Goal: Information Seeking & Learning: Check status

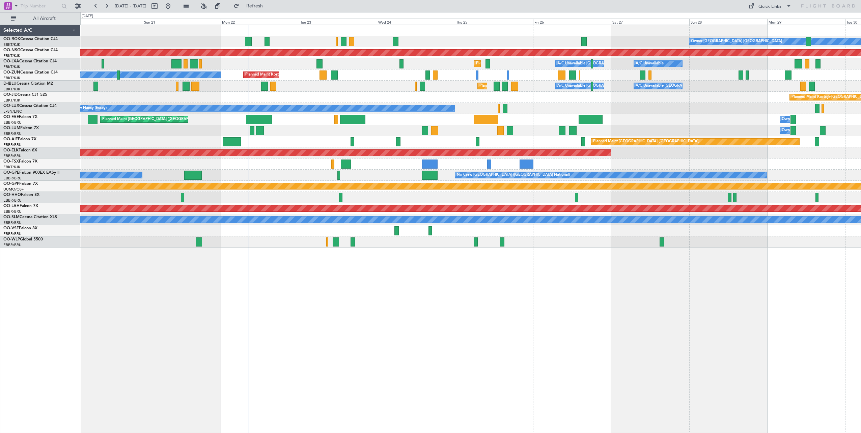
click at [314, 296] on div "Owner [GEOGRAPHIC_DATA]-[GEOGRAPHIC_DATA] Planned Maint [GEOGRAPHIC_DATA]-[GEOG…" at bounding box center [470, 229] width 781 height 409
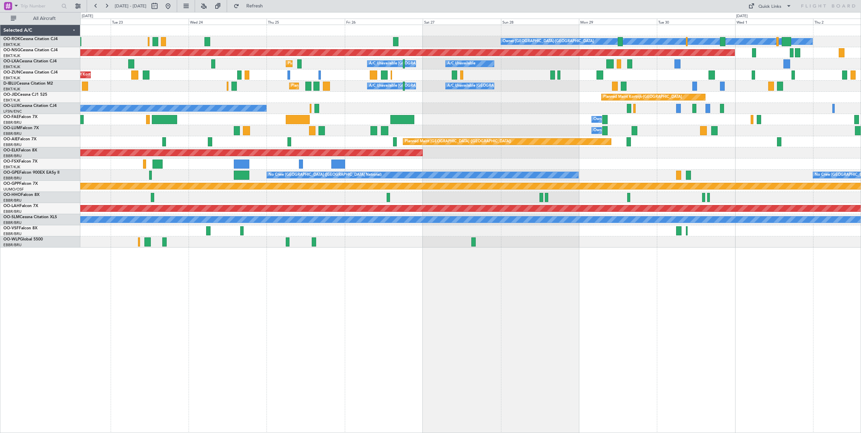
click at [174, 101] on div "Planned Maint Kortrijk-Wevelgem" at bounding box center [470, 97] width 781 height 11
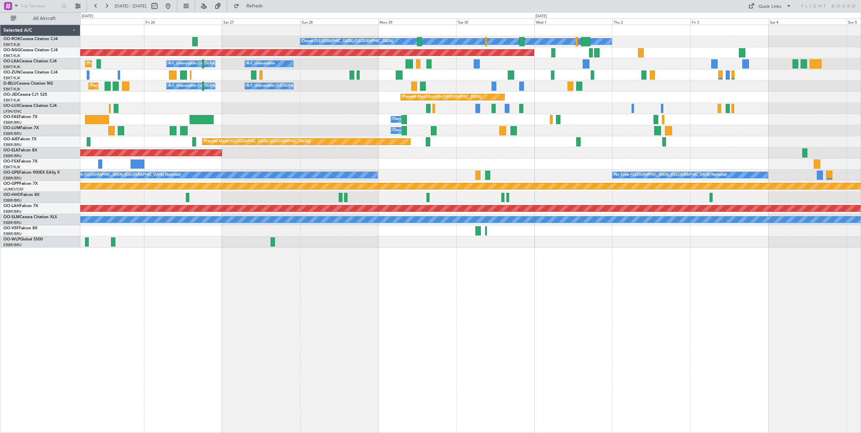
click at [305, 102] on div "Owner Kortrijk-Wevelgem Planned Maint Paris (Le Bourget) Planned Maint Kortrijk…" at bounding box center [470, 136] width 781 height 223
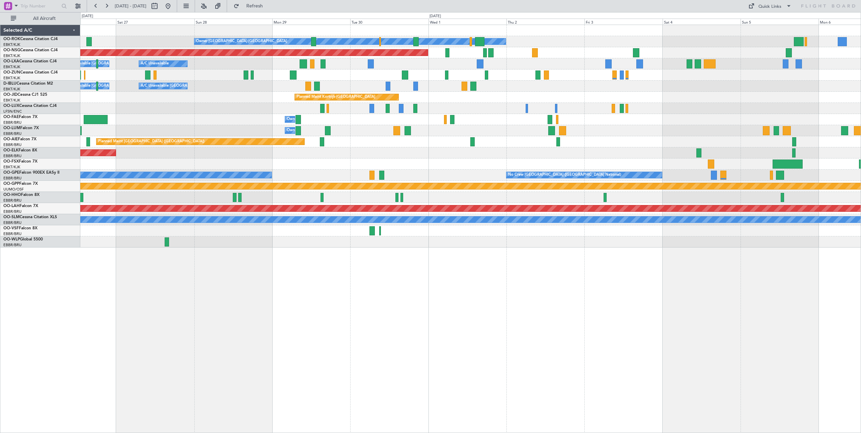
click at [481, 107] on div "No Crew Nancy (Essey)" at bounding box center [470, 108] width 781 height 11
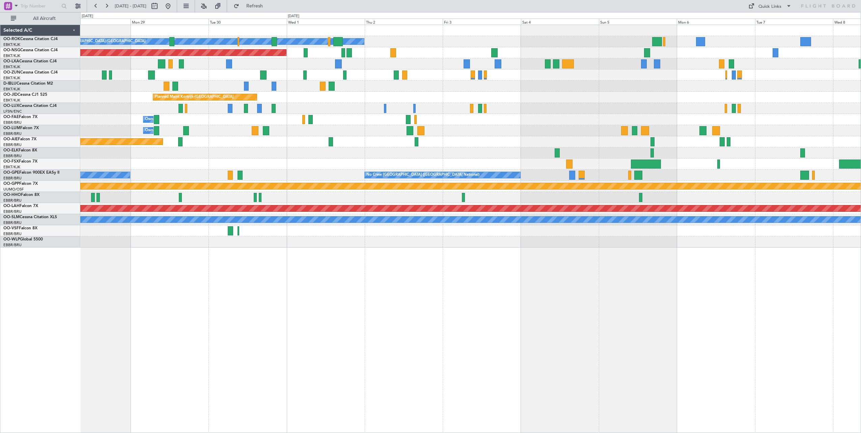
click at [510, 110] on div "Owner [GEOGRAPHIC_DATA]-[GEOGRAPHIC_DATA] Planned Maint [GEOGRAPHIC_DATA] ([GEO…" at bounding box center [470, 136] width 781 height 223
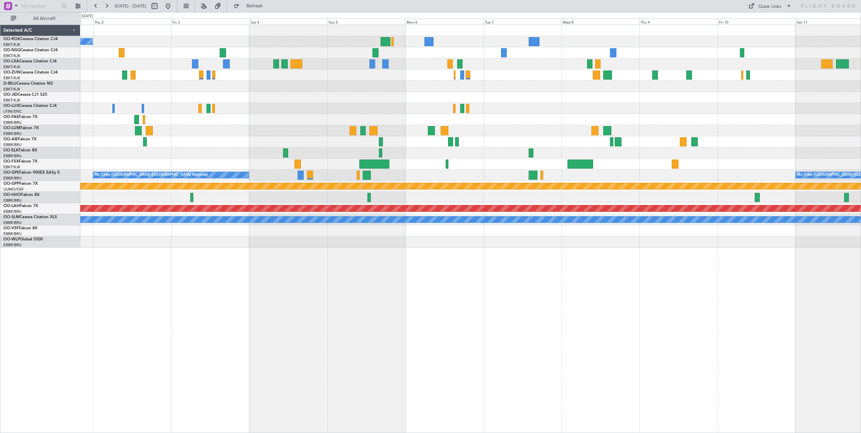
click at [355, 103] on div "Planned Maint Kortrijk-[GEOGRAPHIC_DATA]" at bounding box center [470, 97] width 781 height 11
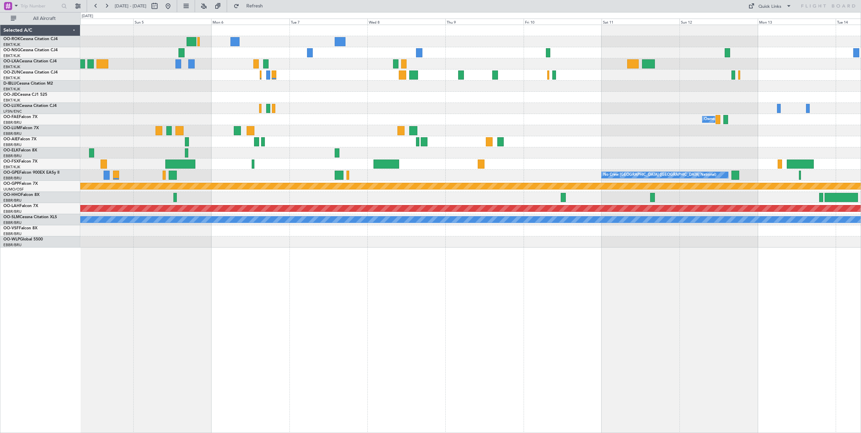
click at [424, 91] on div "Owner Kortrijk-Wevelgem Owner Melsbroek Air Base No Crew Brussels (Brussels Nat…" at bounding box center [470, 136] width 781 height 223
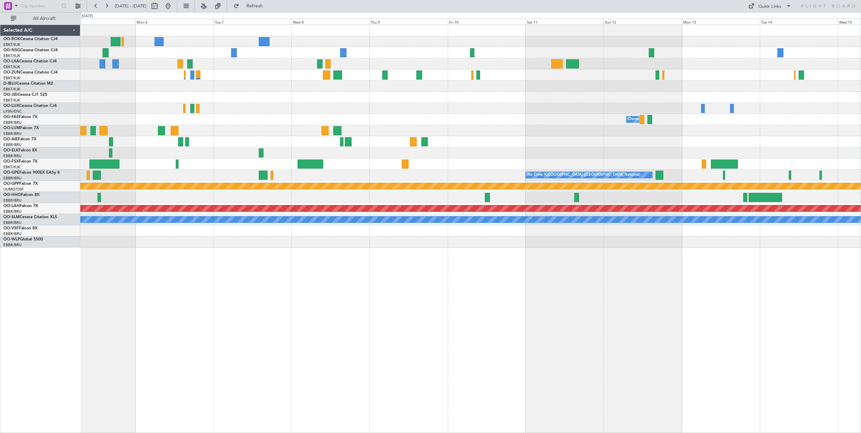
click at [457, 91] on div "Owner Melsbroek Air Base No Crew Brussels (Brussels National) No Crew Brussels …" at bounding box center [470, 136] width 781 height 223
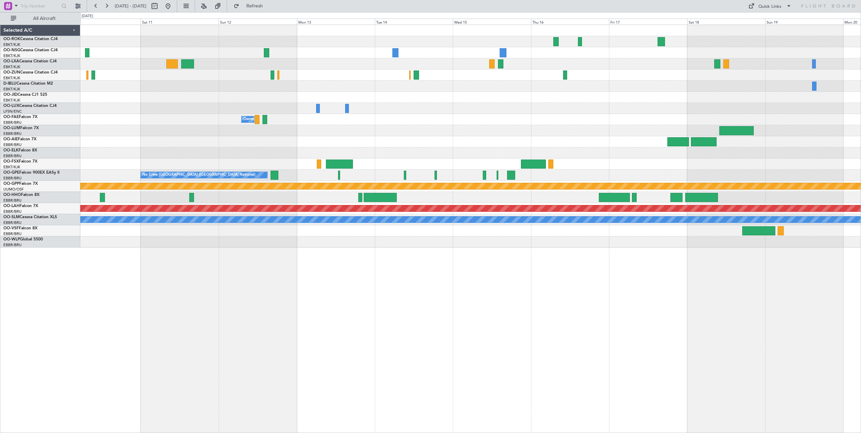
click at [581, 67] on div at bounding box center [470, 63] width 781 height 11
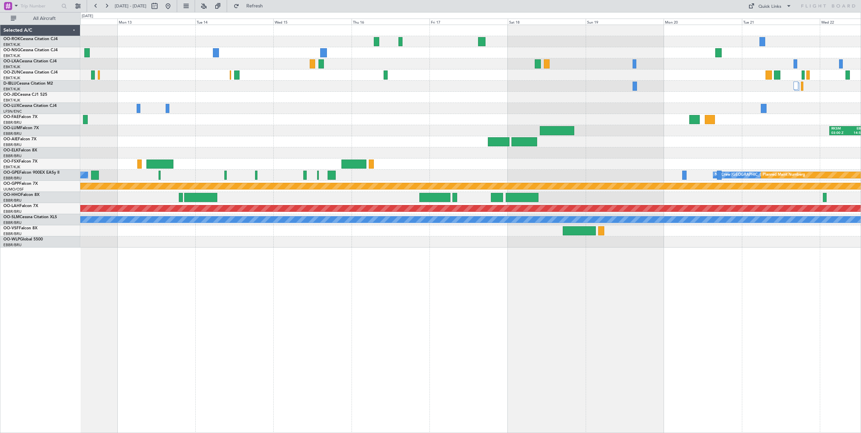
click at [308, 104] on div "Owner Melsbroek Air Base RKSM 03:00 Z EBMB 14:50 Z No Crew Brussels (Brussels N…" at bounding box center [470, 136] width 781 height 223
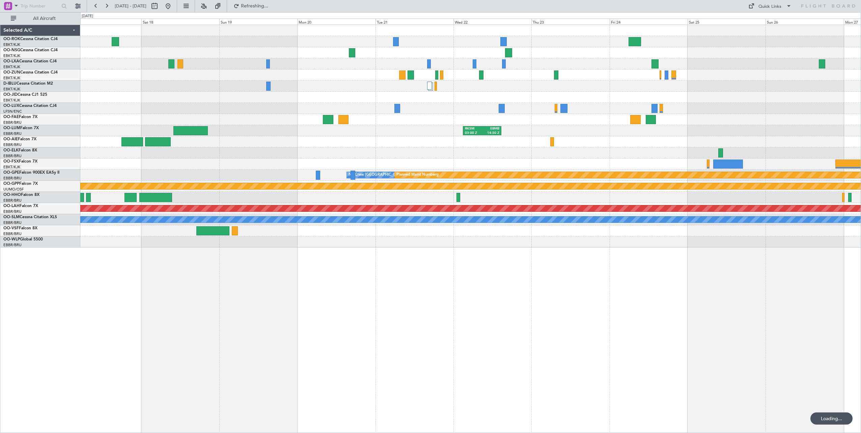
click at [349, 86] on div "Planned Maint Paris (Le Bourget) RKSM 03:00 Z EBMB 14:50 Z Planned Maint Kortri…" at bounding box center [470, 136] width 781 height 223
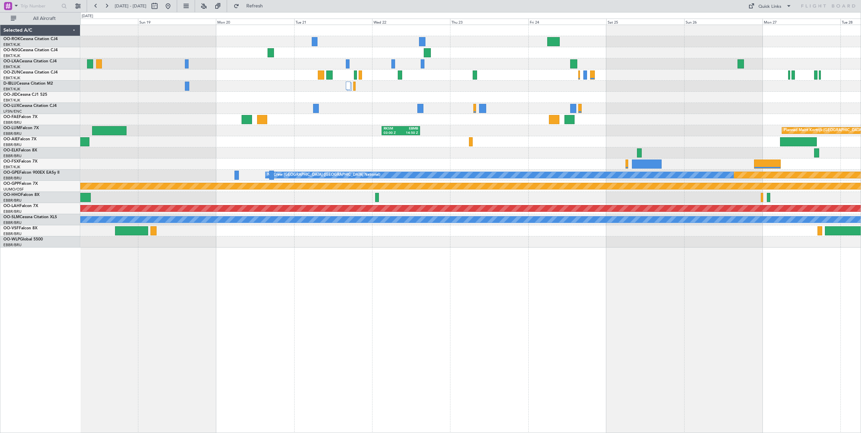
click at [393, 89] on div at bounding box center [470, 86] width 781 height 11
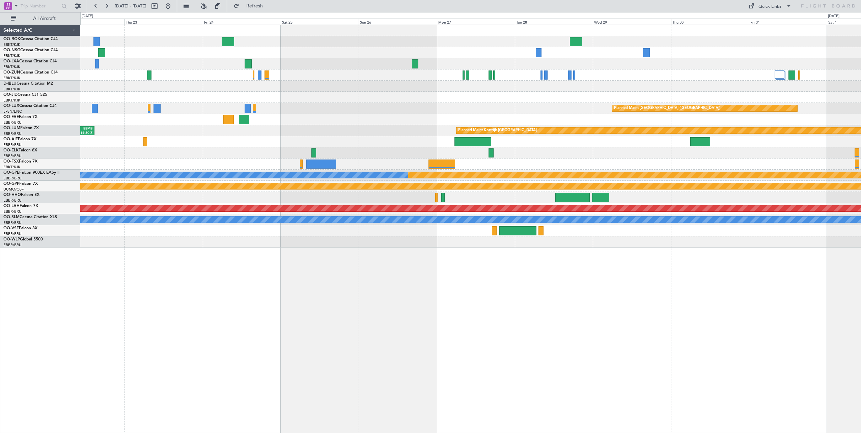
click at [284, 66] on div "Planned Maint Paris (Le Bourget) RKSM 03:00 Z EBMB 14:50 Z Planned Maint Kortri…" at bounding box center [470, 136] width 781 height 223
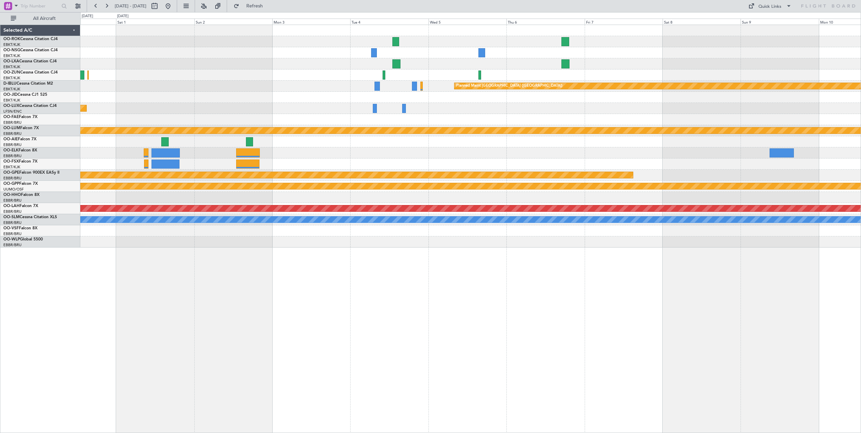
click at [212, 81] on div "Planned Maint Paris (Le Bourget) Planned Maint Paris (Le Bourget) Planned Maint…" at bounding box center [470, 136] width 781 height 223
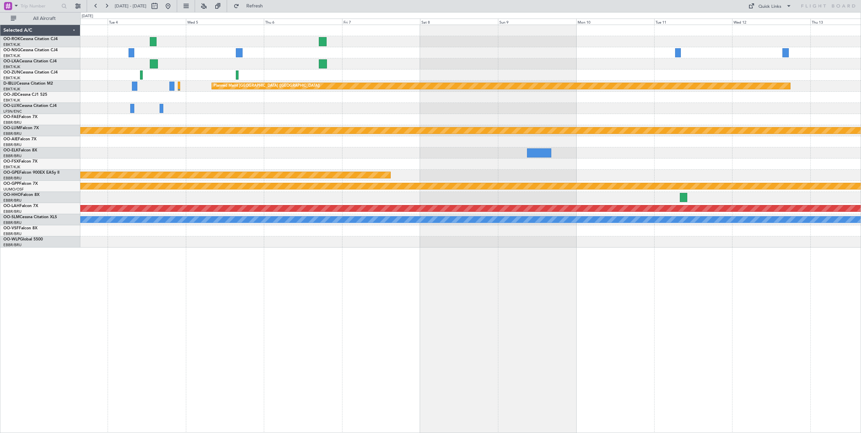
click at [269, 113] on div at bounding box center [470, 108] width 781 height 11
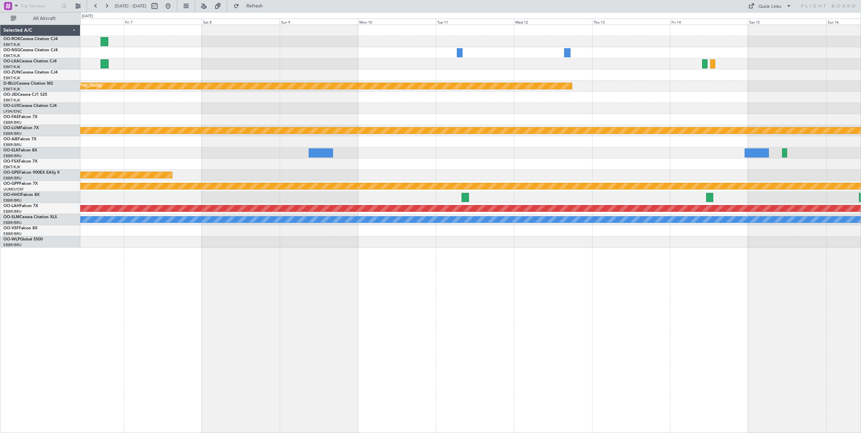
click at [214, 102] on div "Planned Maint Paris (Le Bourget) Planned Maint Kortrijk-Wevelgem Planned Maint …" at bounding box center [470, 136] width 781 height 223
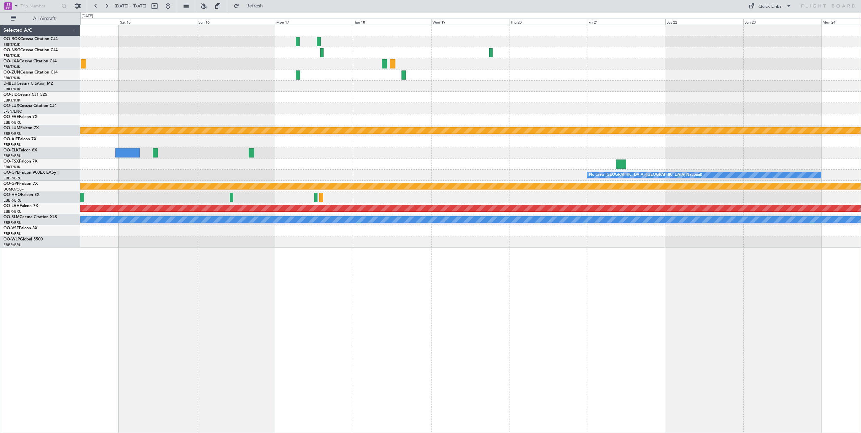
click at [259, 87] on div "Planned Maint [GEOGRAPHIC_DATA] ([GEOGRAPHIC_DATA])" at bounding box center [470, 86] width 781 height 11
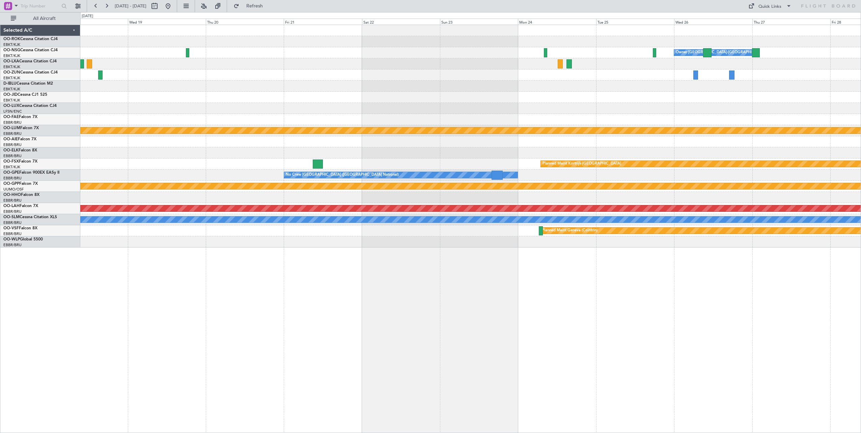
click at [191, 101] on div "Owner Kortrijk-Wevelgem Planned Maint Kortrijk-Wevelgem Planned Maint Kortrijk-…" at bounding box center [470, 136] width 781 height 223
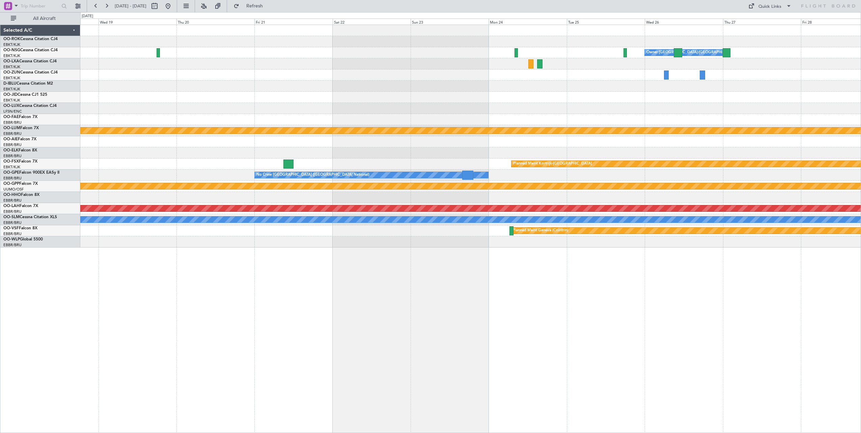
click at [329, 89] on div at bounding box center [470, 86] width 781 height 11
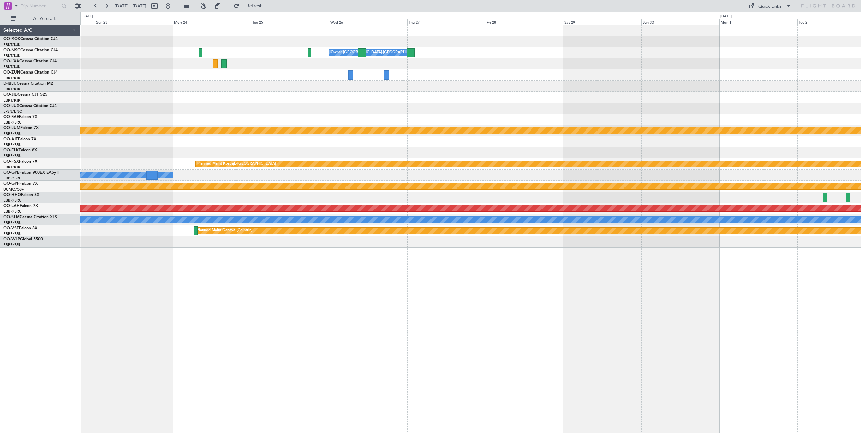
click at [301, 92] on div at bounding box center [470, 97] width 781 height 11
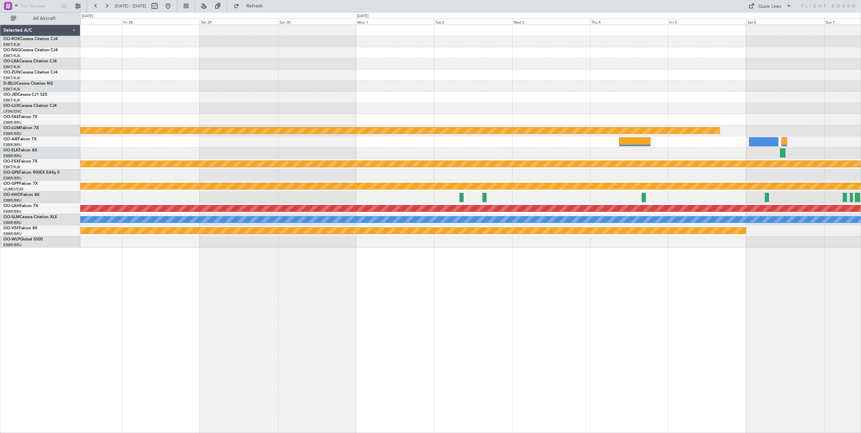
click at [145, 103] on div "Owner Kortrijk-Wevelgem Planned Maint Kortrijk-Wevelgem Planned Maint Kortrijk-…" at bounding box center [470, 136] width 781 height 223
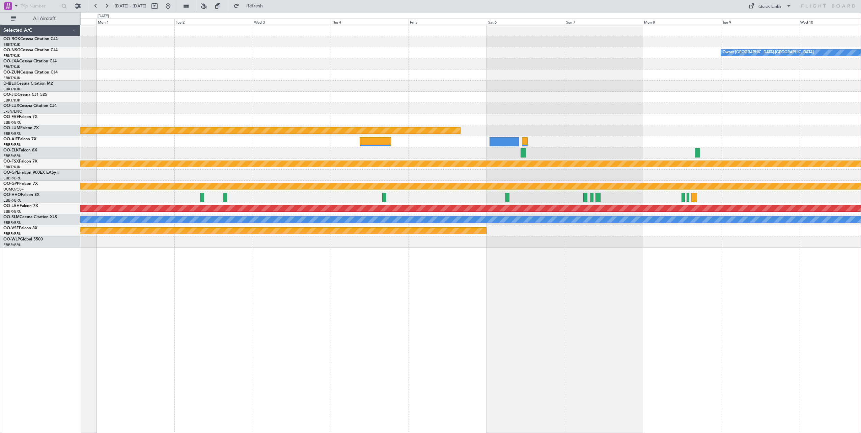
click at [209, 100] on div "Owner Kortrijk-Wevelgem Planned Maint Kortrijk-Wevelgem Planned Maint Kortrijk-…" at bounding box center [470, 136] width 781 height 223
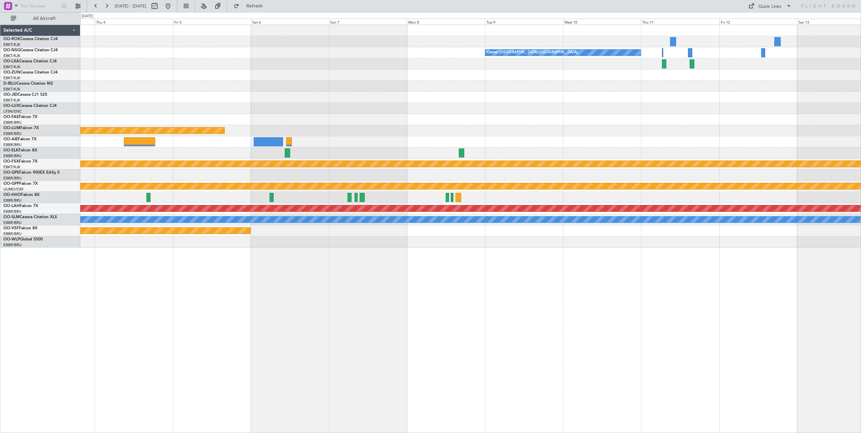
click at [248, 83] on div at bounding box center [470, 86] width 781 height 11
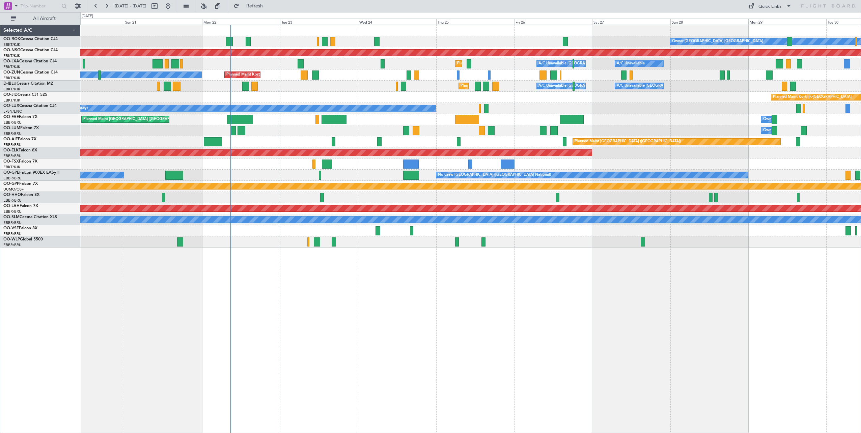
click at [375, 304] on div "Owner [GEOGRAPHIC_DATA]-[GEOGRAPHIC_DATA] Planned Maint [GEOGRAPHIC_DATA]-[GEOG…" at bounding box center [470, 229] width 781 height 409
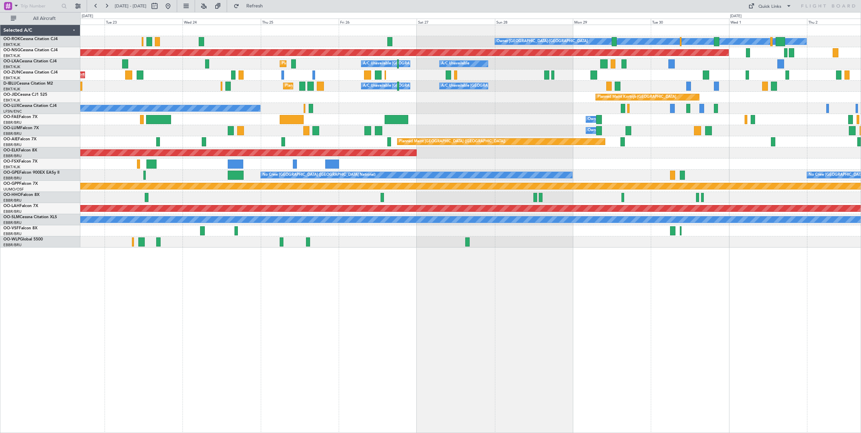
click at [526, 125] on div "Owner [GEOGRAPHIC_DATA]-[GEOGRAPHIC_DATA] Planned Maint [GEOGRAPHIC_DATA] ([GEO…" at bounding box center [470, 136] width 781 height 223
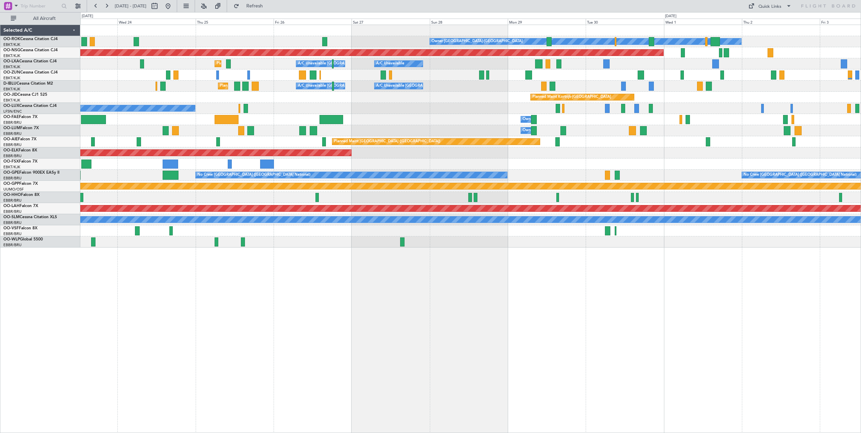
click at [458, 96] on div "Owner [GEOGRAPHIC_DATA]-[GEOGRAPHIC_DATA] Planned Maint [GEOGRAPHIC_DATA] ([GEO…" at bounding box center [470, 136] width 781 height 223
click at [532, 81] on div "Owner [GEOGRAPHIC_DATA]-[GEOGRAPHIC_DATA] Planned Maint [GEOGRAPHIC_DATA] ([GEO…" at bounding box center [470, 136] width 781 height 223
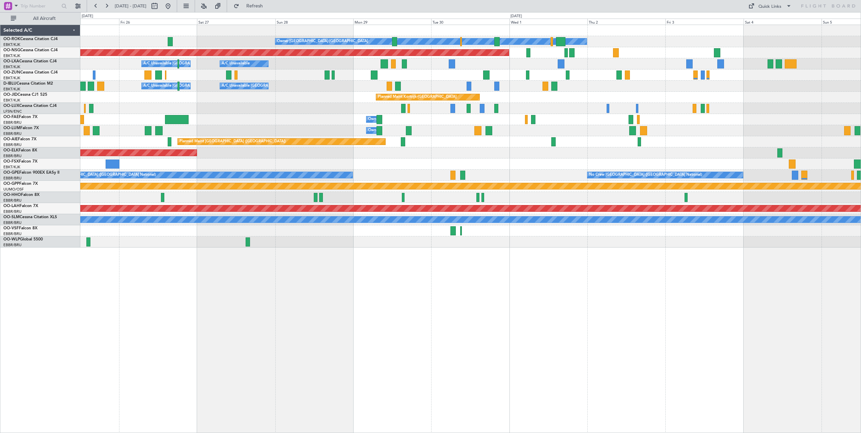
click at [453, 82] on div "Owner [GEOGRAPHIC_DATA]-[GEOGRAPHIC_DATA] Planned Maint [GEOGRAPHIC_DATA] ([GEO…" at bounding box center [470, 136] width 781 height 223
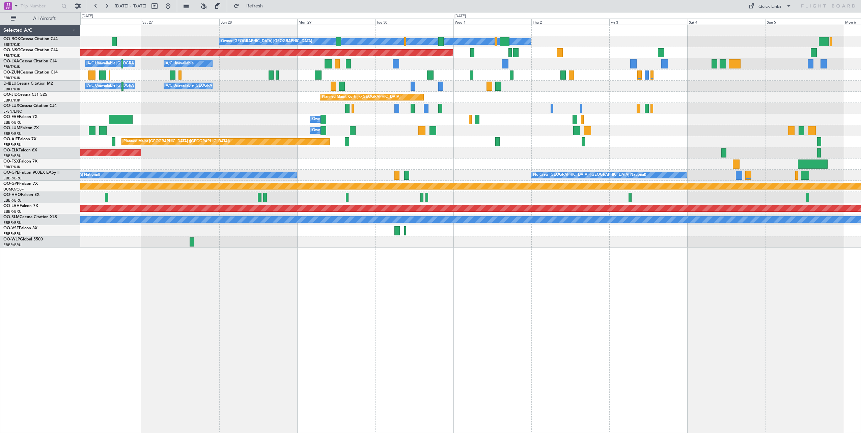
click at [591, 66] on div "A/C Unavailable [GEOGRAPHIC_DATA] ([GEOGRAPHIC_DATA] National) A/C Unavailable …" at bounding box center [470, 63] width 781 height 11
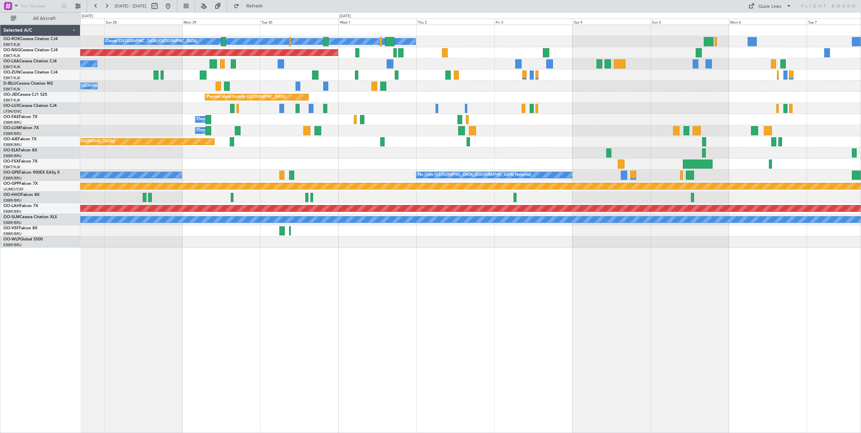
click at [514, 83] on div "A/C Unavailable [GEOGRAPHIC_DATA]-[GEOGRAPHIC_DATA] A/C Unavailable [GEOGRAPHIC…" at bounding box center [470, 86] width 781 height 11
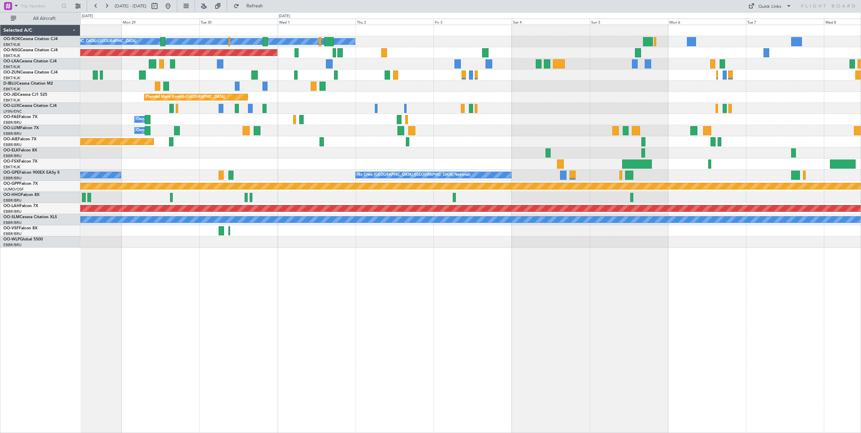
click at [568, 90] on div "A/C Unavailable [GEOGRAPHIC_DATA] ([GEOGRAPHIC_DATA] National) A/C Unavailable …" at bounding box center [470, 86] width 781 height 11
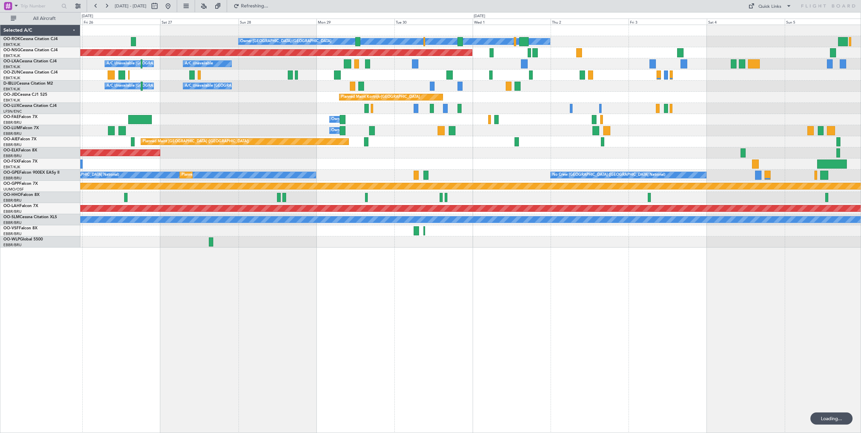
click at [850, 127] on div "Owner [GEOGRAPHIC_DATA]-[GEOGRAPHIC_DATA] Planned Maint [GEOGRAPHIC_DATA] ([GEO…" at bounding box center [470, 136] width 781 height 223
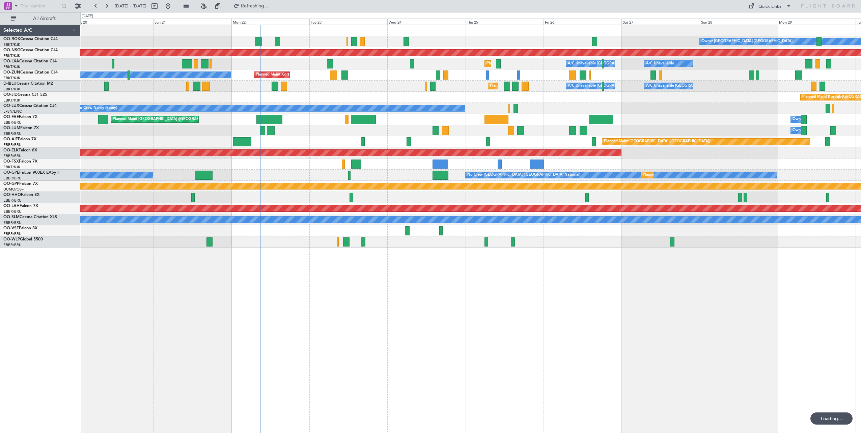
click at [759, 152] on div "Owner [GEOGRAPHIC_DATA]-[GEOGRAPHIC_DATA] Planned Maint [GEOGRAPHIC_DATA]-[GEOG…" at bounding box center [470, 136] width 781 height 223
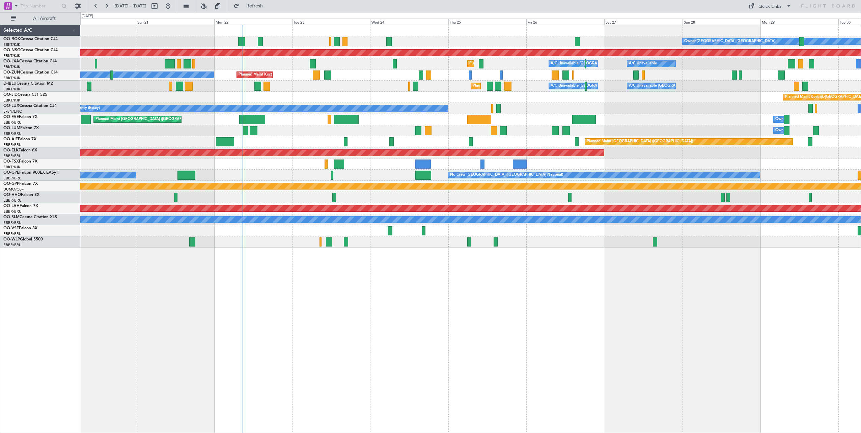
click at [644, 307] on div "Owner [GEOGRAPHIC_DATA]-[GEOGRAPHIC_DATA] Planned Maint [GEOGRAPHIC_DATA]-[GEOG…" at bounding box center [470, 229] width 781 height 409
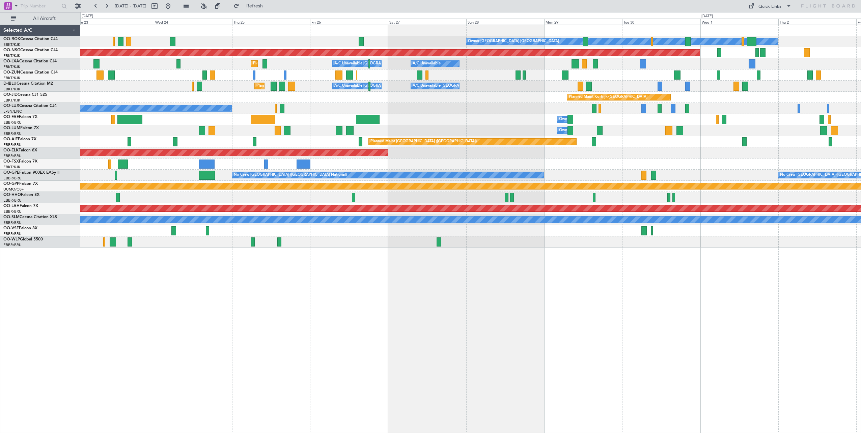
click at [366, 161] on div at bounding box center [470, 164] width 781 height 11
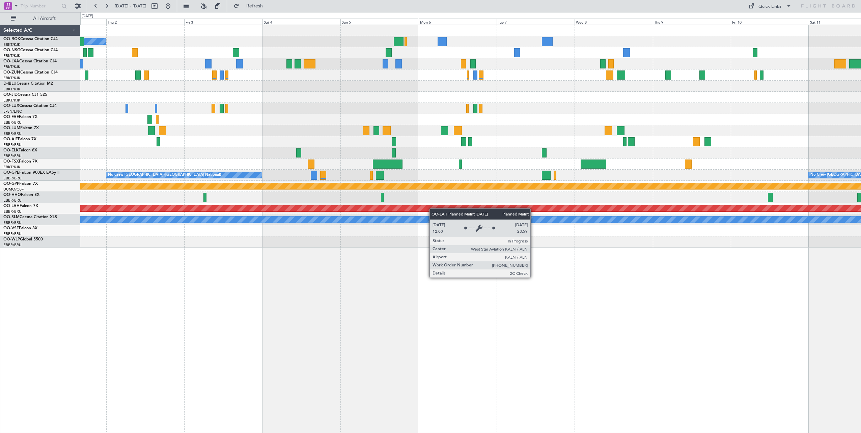
click at [433, 209] on div "Planned Maint [PERSON_NAME]-[GEOGRAPHIC_DATA][PERSON_NAME] ([GEOGRAPHIC_DATA][P…" at bounding box center [471, 209] width 2342 height 6
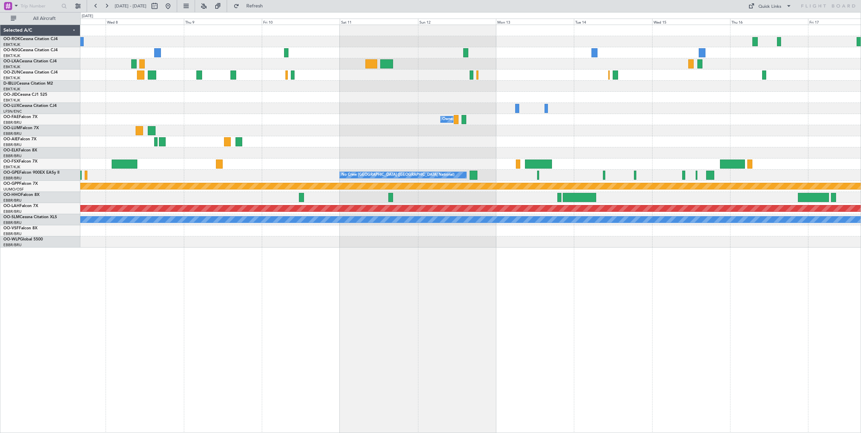
click at [240, 170] on div "Owner Melsbroek Air Base No Crew [GEOGRAPHIC_DATA] (Brussels National) Grounded…" at bounding box center [470, 136] width 781 height 223
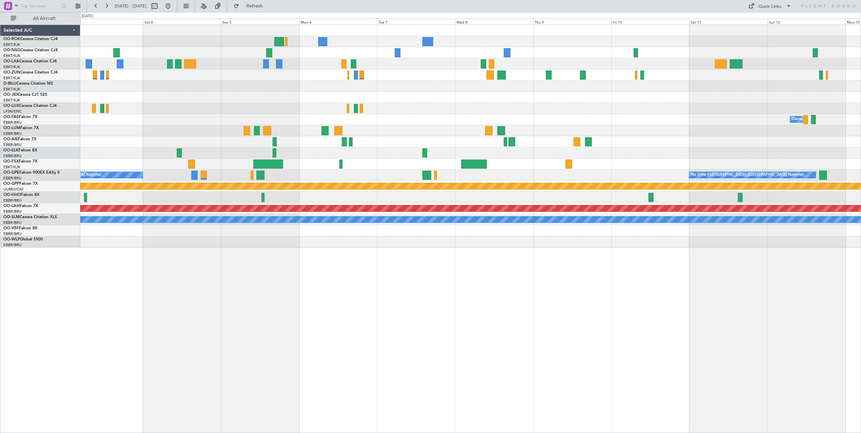
click at [806, 145] on div "Owner [GEOGRAPHIC_DATA]-[GEOGRAPHIC_DATA] Planned Maint [GEOGRAPHIC_DATA] ([GEO…" at bounding box center [470, 136] width 781 height 223
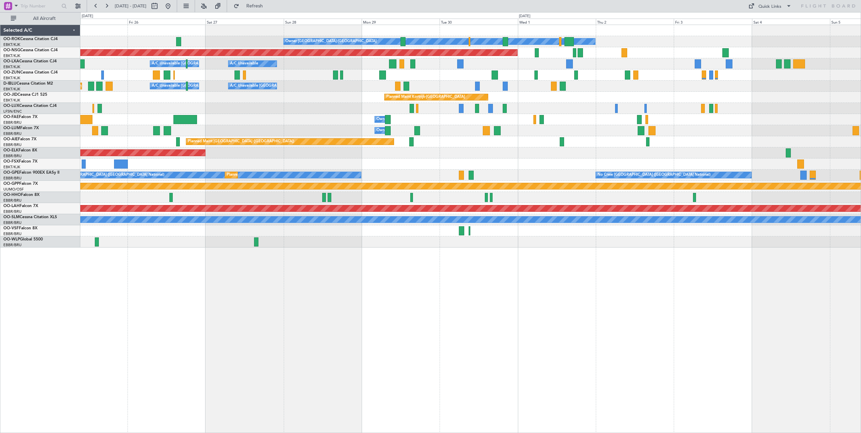
click at [813, 104] on div "No Crew Nancy (Essey)" at bounding box center [470, 108] width 781 height 11
click at [780, 9] on div "Quick Links" at bounding box center [770, 6] width 23 height 7
click at [767, 37] on button "Crew Board" at bounding box center [770, 38] width 51 height 16
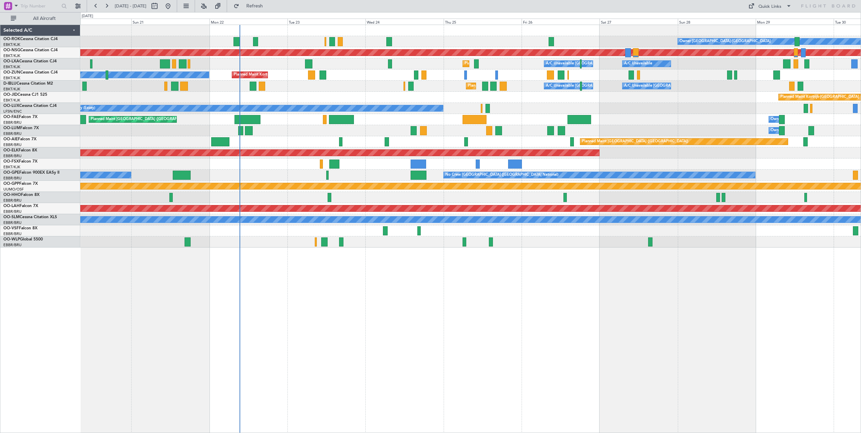
click at [674, 153] on div "Owner [GEOGRAPHIC_DATA]-[GEOGRAPHIC_DATA] Planned Maint [GEOGRAPHIC_DATA]-[GEOG…" at bounding box center [470, 136] width 781 height 223
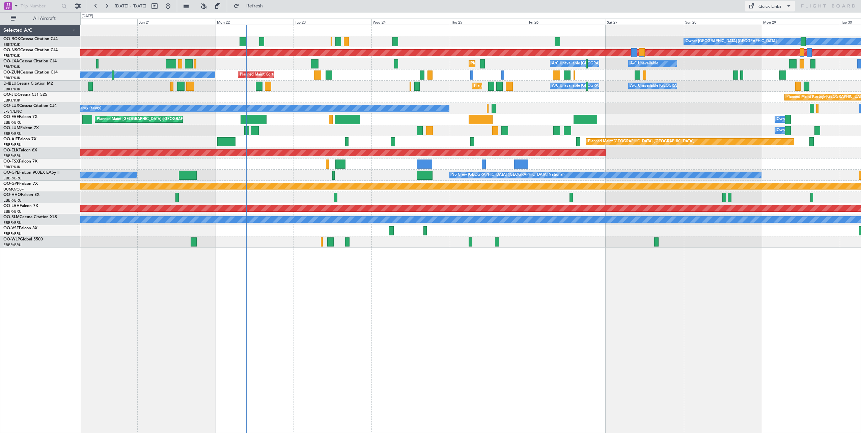
click at [769, 6] on div "Quick Links" at bounding box center [770, 6] width 23 height 7
click at [767, 35] on button "Crew Board" at bounding box center [770, 38] width 51 height 16
click at [269, 5] on span "Refresh" at bounding box center [255, 6] width 28 height 5
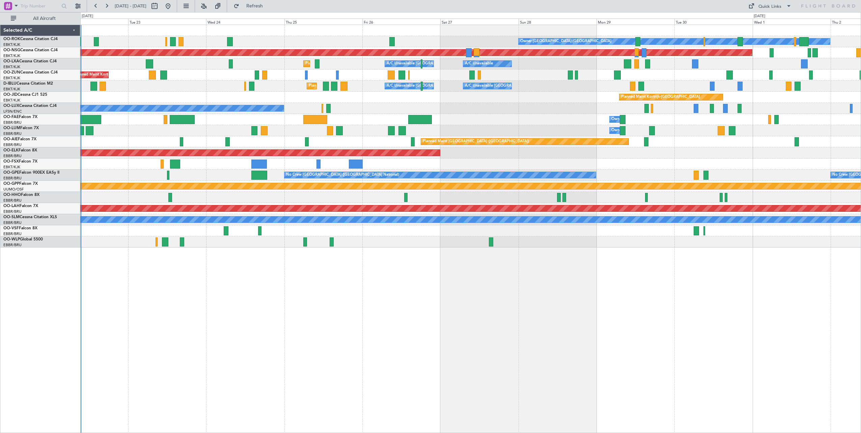
click at [517, 102] on div "Planned Maint Kortrijk-[GEOGRAPHIC_DATA]" at bounding box center [470, 97] width 781 height 11
click at [495, 95] on div "Owner [GEOGRAPHIC_DATA]-[GEOGRAPHIC_DATA] Planned Maint [GEOGRAPHIC_DATA] ([GEO…" at bounding box center [470, 136] width 781 height 223
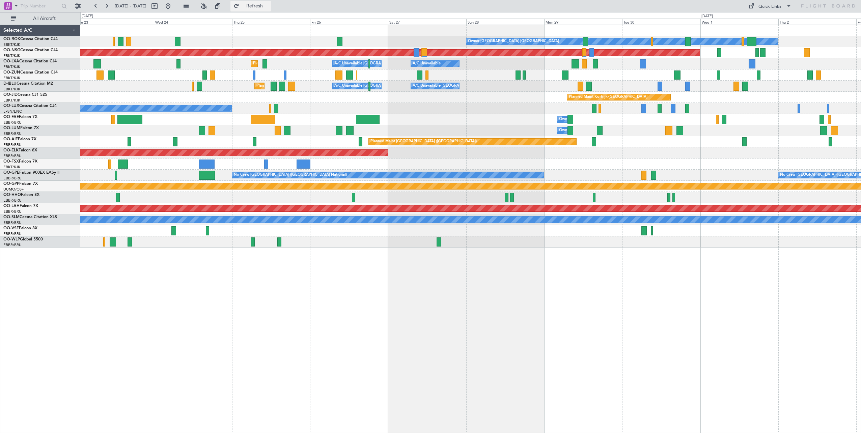
click at [267, 8] on button "Refresh" at bounding box center [251, 6] width 41 height 11
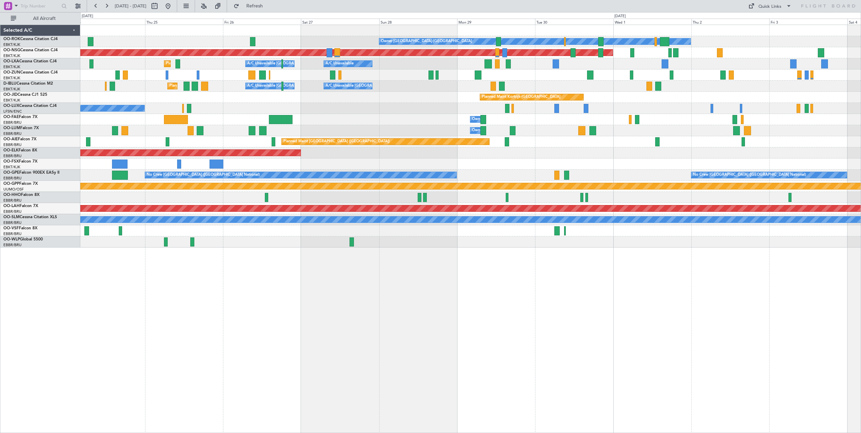
click at [407, 84] on div "Owner [GEOGRAPHIC_DATA]-[GEOGRAPHIC_DATA] Planned Maint [GEOGRAPHIC_DATA] ([GEO…" at bounding box center [470, 136] width 781 height 223
click at [259, 7] on button "Refresh" at bounding box center [251, 6] width 41 height 11
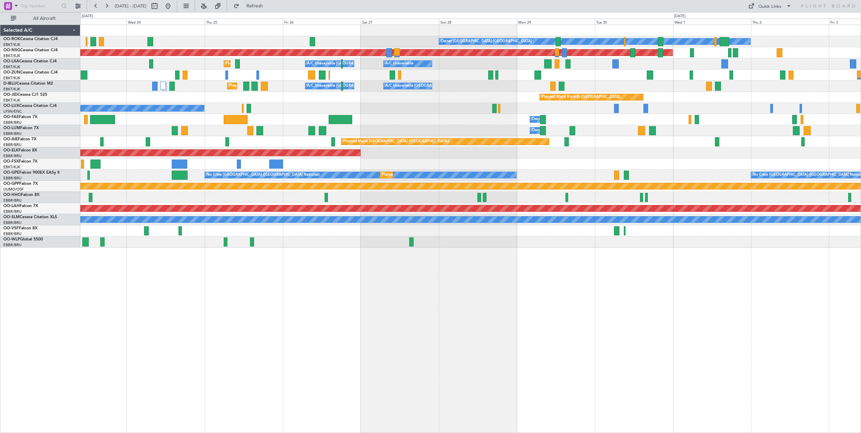
click at [698, 145] on div "Owner [GEOGRAPHIC_DATA]-[GEOGRAPHIC_DATA] Planned Maint [GEOGRAPHIC_DATA] ([GEO…" at bounding box center [470, 136] width 781 height 223
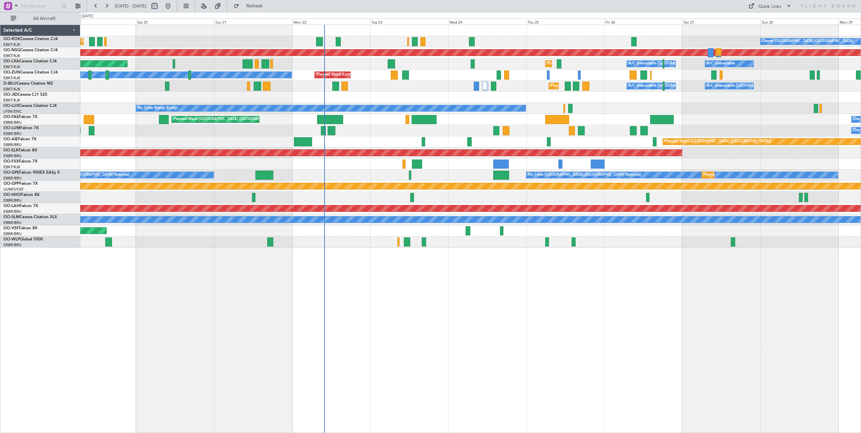
click at [576, 303] on div "Owner [GEOGRAPHIC_DATA]-[GEOGRAPHIC_DATA] Planned Maint [GEOGRAPHIC_DATA]-[GEOG…" at bounding box center [470, 229] width 781 height 409
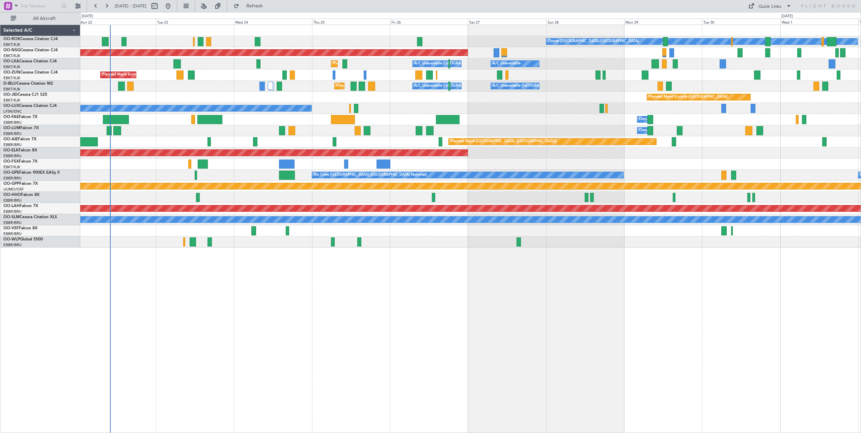
click at [318, 288] on div "Owner [GEOGRAPHIC_DATA]-[GEOGRAPHIC_DATA] Planned Maint [GEOGRAPHIC_DATA] ([GEO…" at bounding box center [470, 229] width 781 height 409
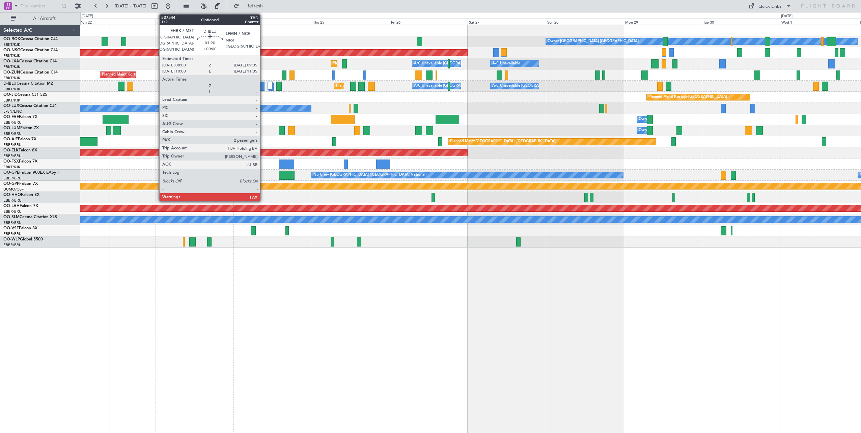
click at [263, 88] on div at bounding box center [261, 86] width 5 height 9
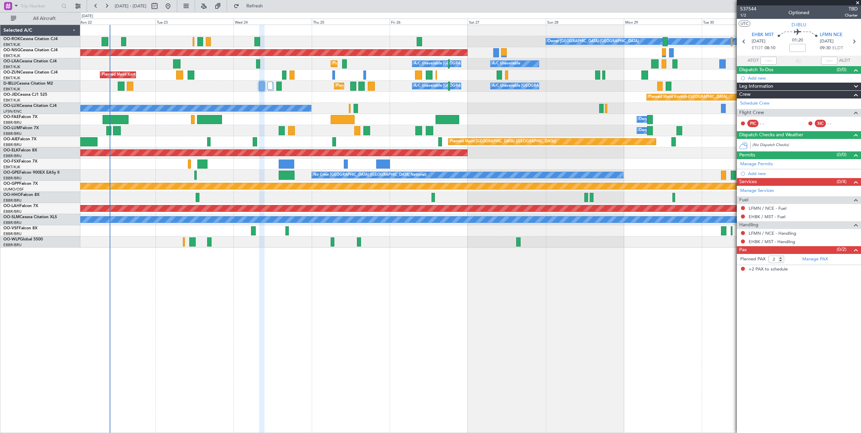
click at [860, 3] on span at bounding box center [858, 3] width 7 height 6
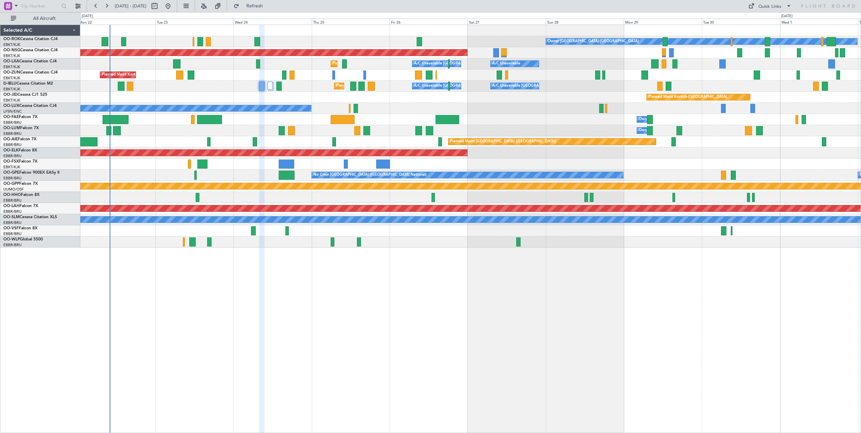
type input "0"
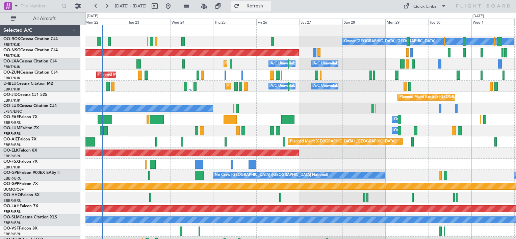
click at [268, 8] on span "Refresh" at bounding box center [255, 6] width 28 height 5
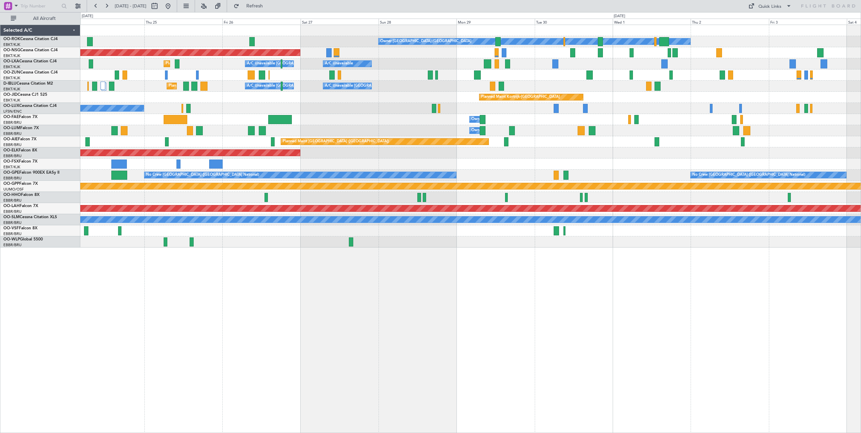
click at [340, 124] on div "Owner [GEOGRAPHIC_DATA]-[GEOGRAPHIC_DATA] Planned Maint [GEOGRAPHIC_DATA] ([GEO…" at bounding box center [470, 136] width 781 height 223
click at [269, 8] on span "Refresh" at bounding box center [255, 6] width 28 height 5
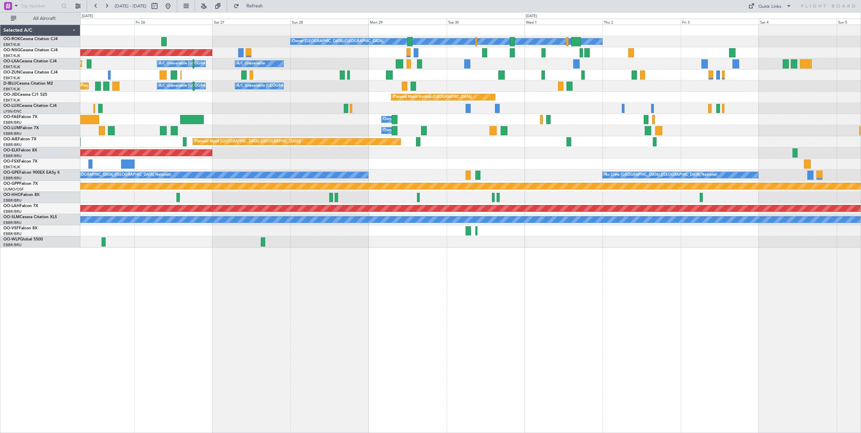
click at [512, 69] on div "Planned Maint Kortrijk-[GEOGRAPHIC_DATA] A/C Unavailable [GEOGRAPHIC_DATA] ([GE…" at bounding box center [470, 63] width 781 height 11
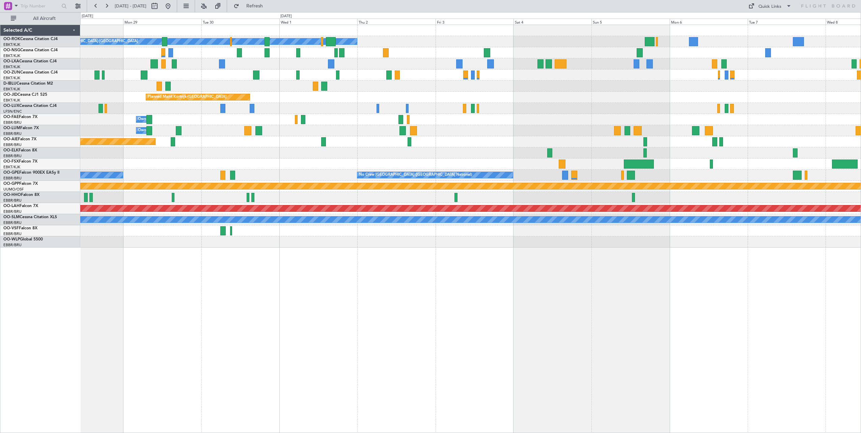
click at [346, 128] on div "Owner [GEOGRAPHIC_DATA]-[GEOGRAPHIC_DATA] Planned Maint [GEOGRAPHIC_DATA] ([GEO…" at bounding box center [470, 136] width 781 height 223
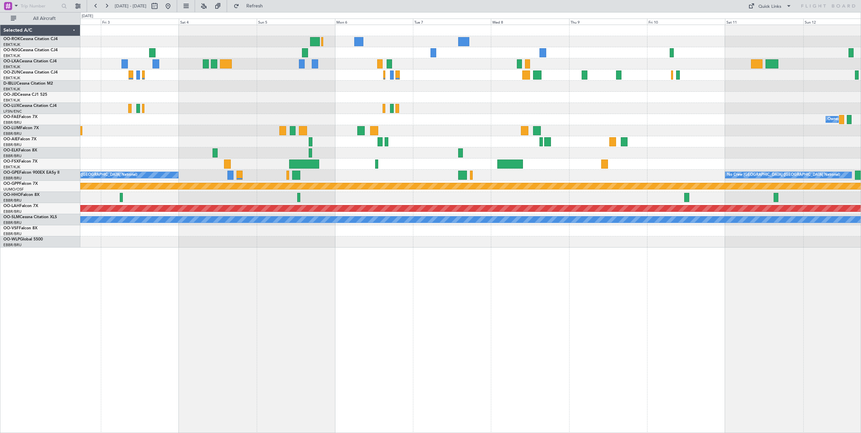
click at [372, 91] on div at bounding box center [470, 86] width 781 height 11
